Goal: Transaction & Acquisition: Obtain resource

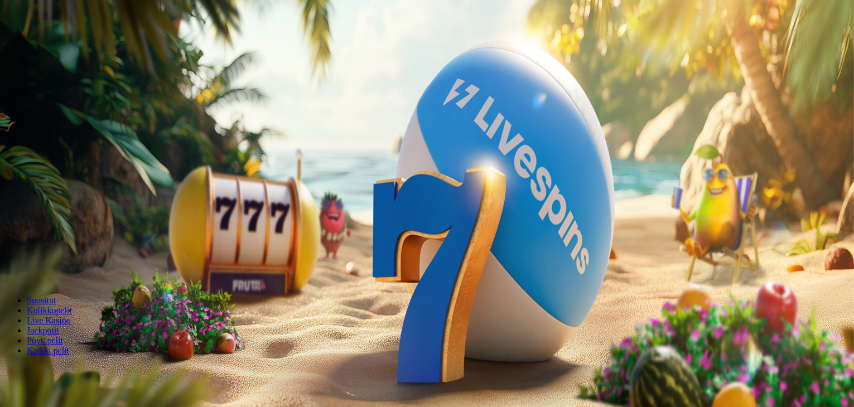
click at [64, 85] on span "Tarjoukset" at bounding box center [45, 79] width 37 height 9
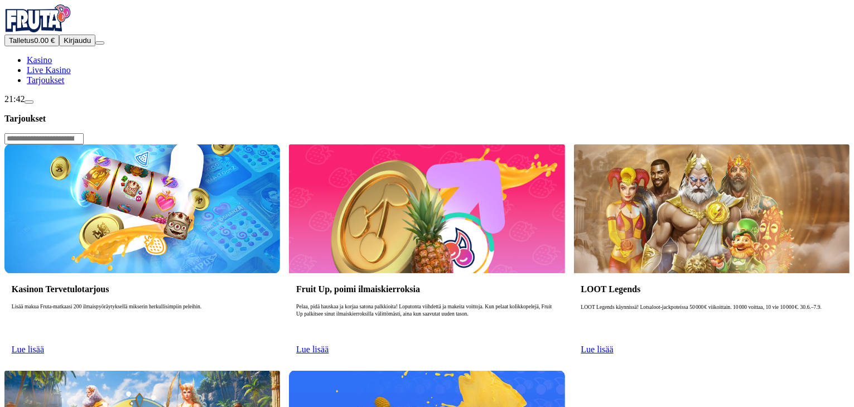
click at [44, 345] on link "Lue lisää" at bounding box center [28, 349] width 32 height 9
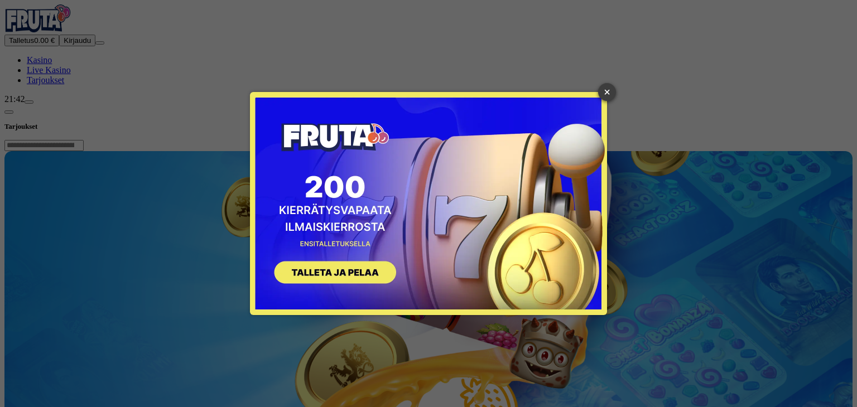
click at [606, 89] on link "×" at bounding box center [607, 92] width 18 height 18
